Goal: Register for event/course

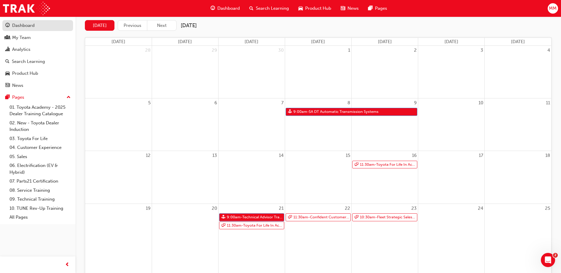
click at [21, 29] on div "Dashboard" at bounding box center [23, 25] width 22 height 7
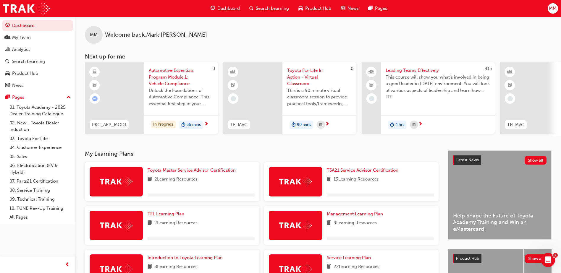
click at [553, 9] on span "MM" at bounding box center [553, 8] width 8 height 7
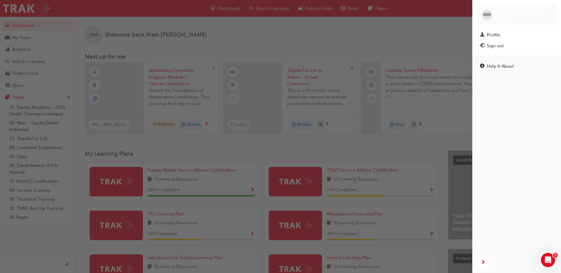
click at [415, 36] on div "button" at bounding box center [236, 136] width 473 height 273
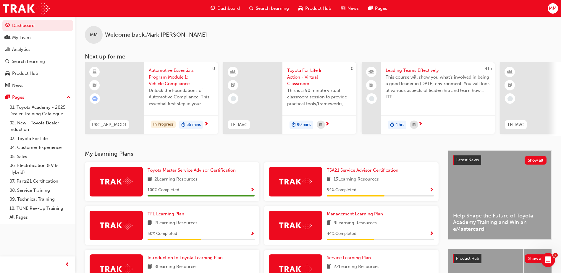
click at [552, 12] on span "MM" at bounding box center [553, 8] width 8 height 7
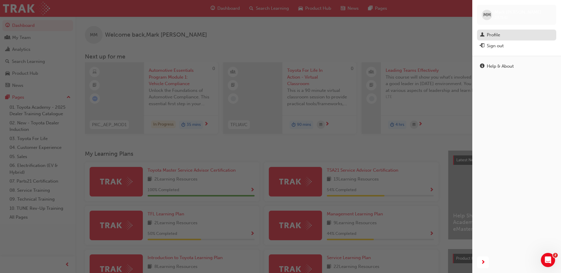
click at [516, 35] on div "Profile" at bounding box center [516, 34] width 73 height 7
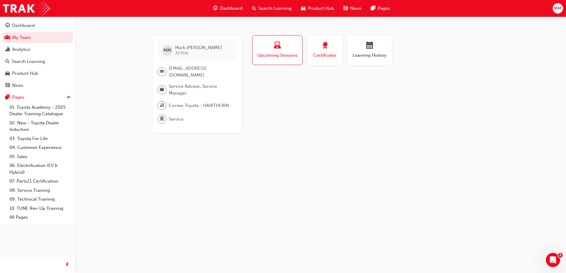
click at [324, 48] on span "award-icon" at bounding box center [324, 46] width 7 height 8
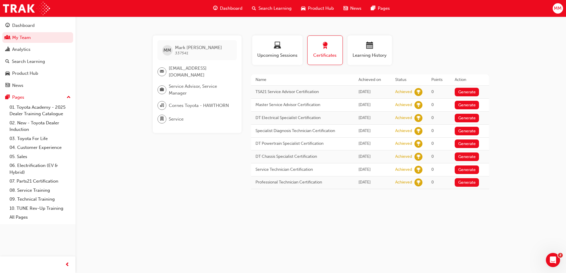
click at [557, 12] on span "MM" at bounding box center [558, 8] width 8 height 7
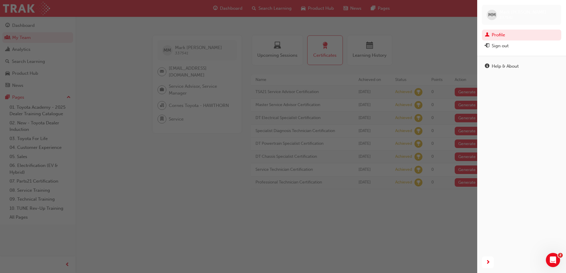
click at [510, 107] on div "Help & About" at bounding box center [521, 154] width 89 height 196
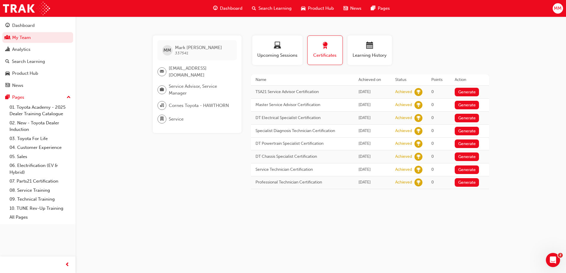
click at [268, 7] on span "Search Learning" at bounding box center [274, 8] width 33 height 7
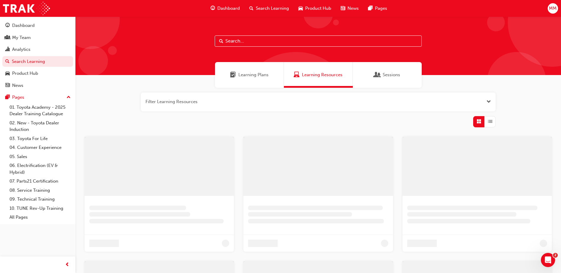
click at [258, 43] on input "text" at bounding box center [318, 41] width 207 height 11
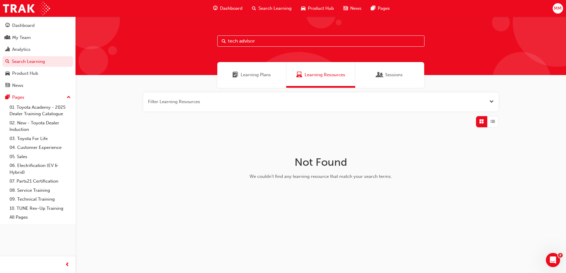
click at [237, 42] on input "tech advisor" at bounding box center [320, 41] width 207 height 11
type input "technical advisor"
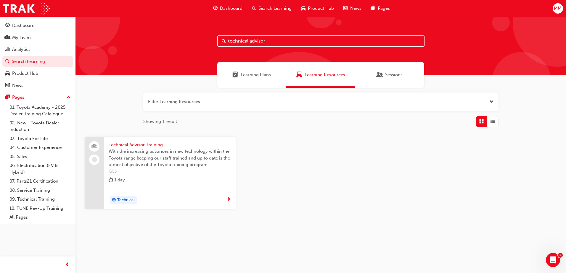
click at [133, 197] on span "Technical" at bounding box center [125, 200] width 17 height 7
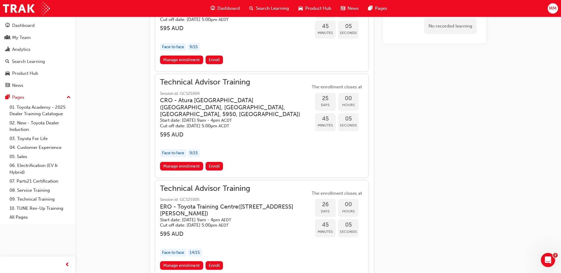
scroll to position [510, 0]
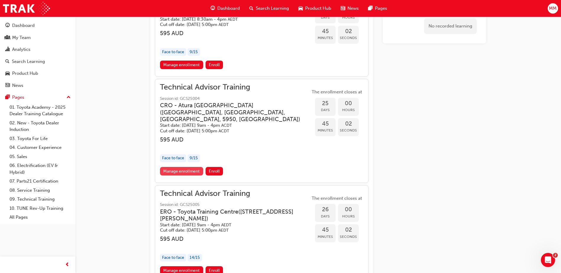
click at [193, 172] on link "Manage enrollment" at bounding box center [181, 171] width 43 height 9
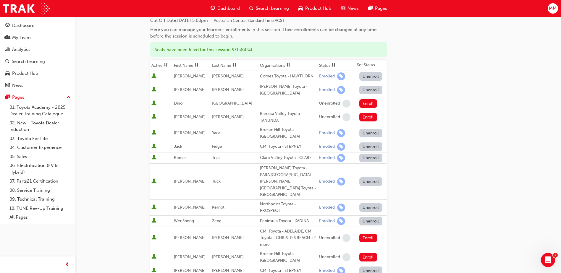
scroll to position [148, 0]
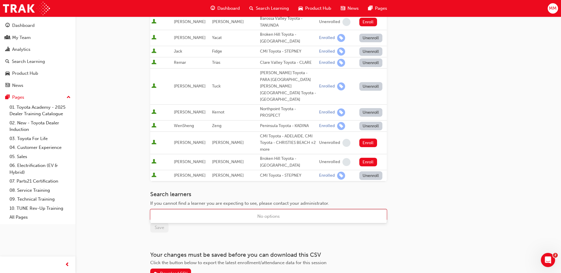
click at [332, 210] on div "Name" at bounding box center [264, 215] width 227 height 10
type input "[PERSON_NAME]"
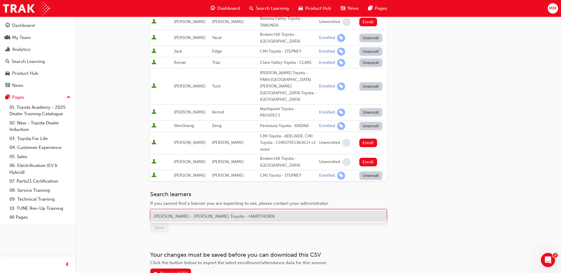
click at [271, 217] on div "[PERSON_NAME] - [PERSON_NAME] Toyota - HAWTHORN" at bounding box center [268, 217] width 237 height 12
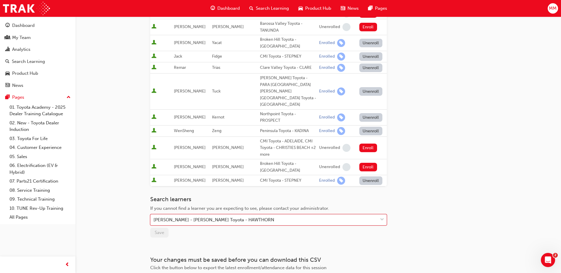
scroll to position [174, 0]
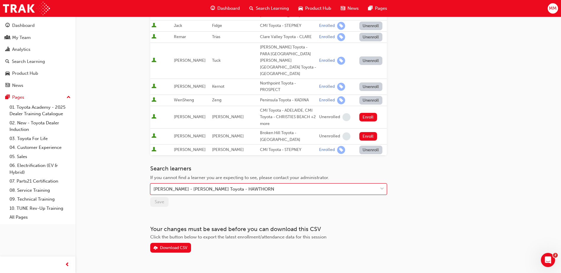
click at [244, 184] on div "[PERSON_NAME] - [PERSON_NAME] Toyota - HAWTHORN" at bounding box center [264, 189] width 227 height 10
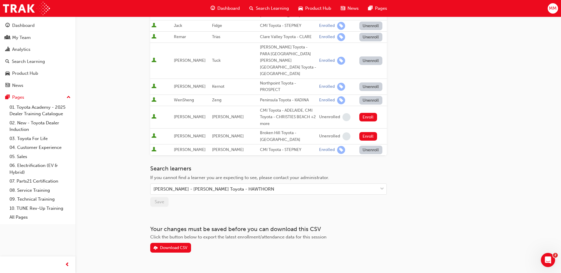
click at [218, 199] on div "Go to session detail page Manage enrollment for Technical Advisor Training Star…" at bounding box center [268, 48] width 237 height 410
click at [293, 184] on div "[PERSON_NAME] - [PERSON_NAME] Toyota - HAWTHORN" at bounding box center [264, 189] width 227 height 10
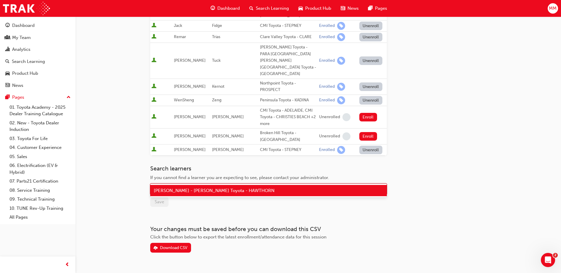
click at [293, 184] on div "[PERSON_NAME] - [PERSON_NAME] Toyota - HAWTHORN" at bounding box center [264, 189] width 227 height 10
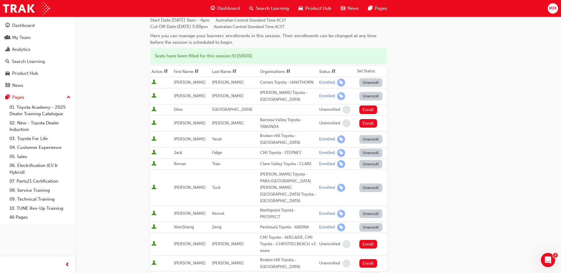
scroll to position [0, 0]
